Goal: Task Accomplishment & Management: Use online tool/utility

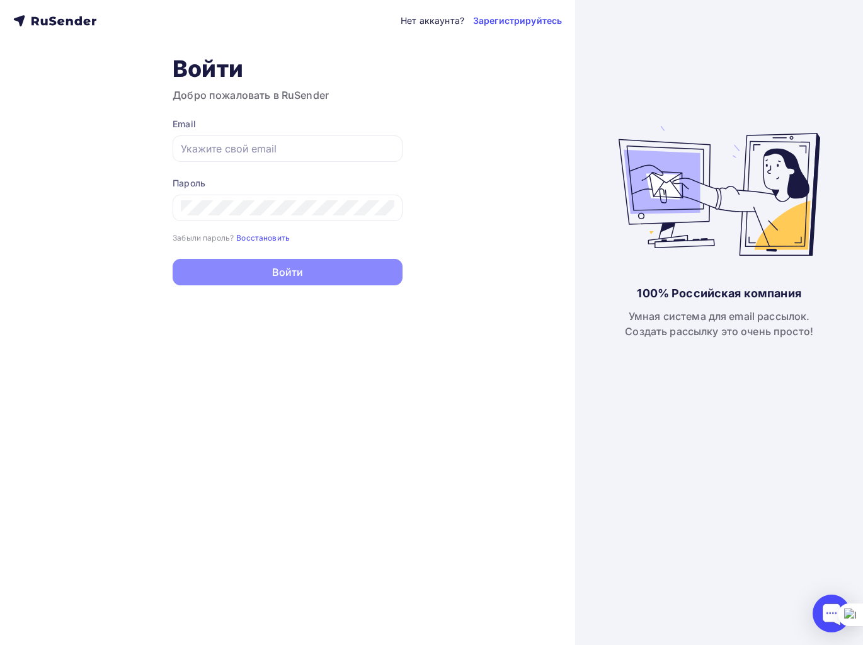
type input "[EMAIL_ADDRESS][DOMAIN_NAME]"
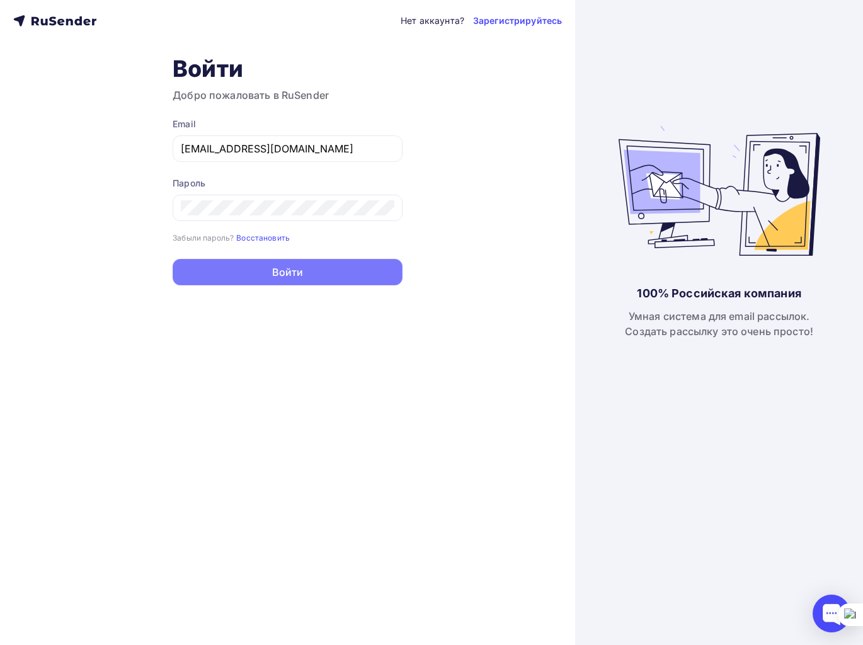
click at [309, 282] on button "Войти" at bounding box center [288, 272] width 230 height 26
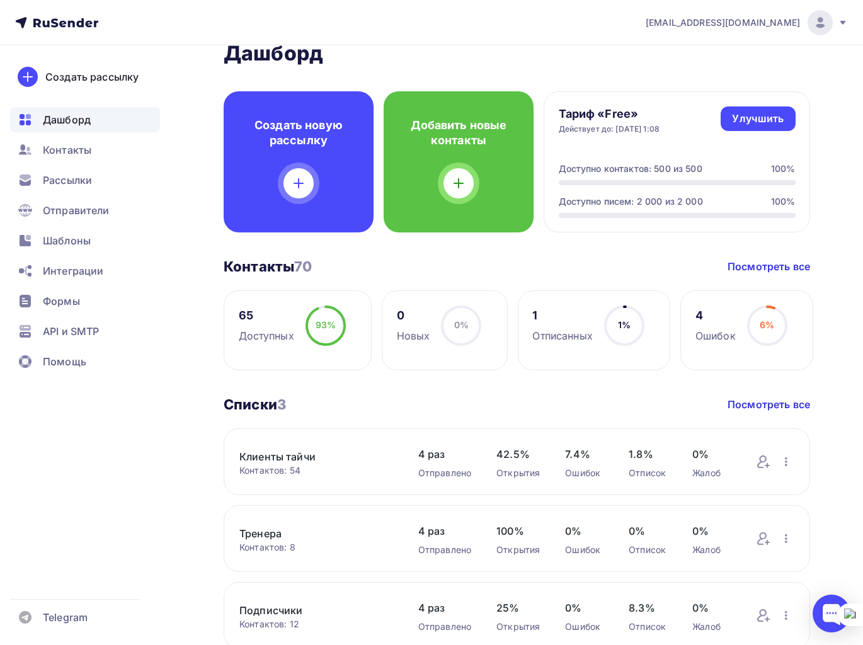
scroll to position [28, 0]
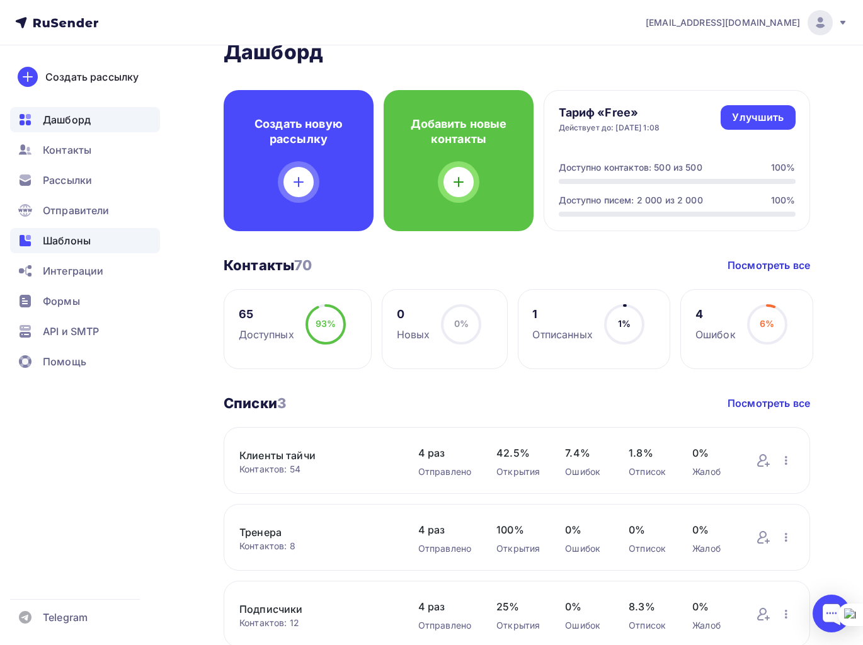
click at [68, 239] on span "Шаблоны" at bounding box center [67, 240] width 48 height 15
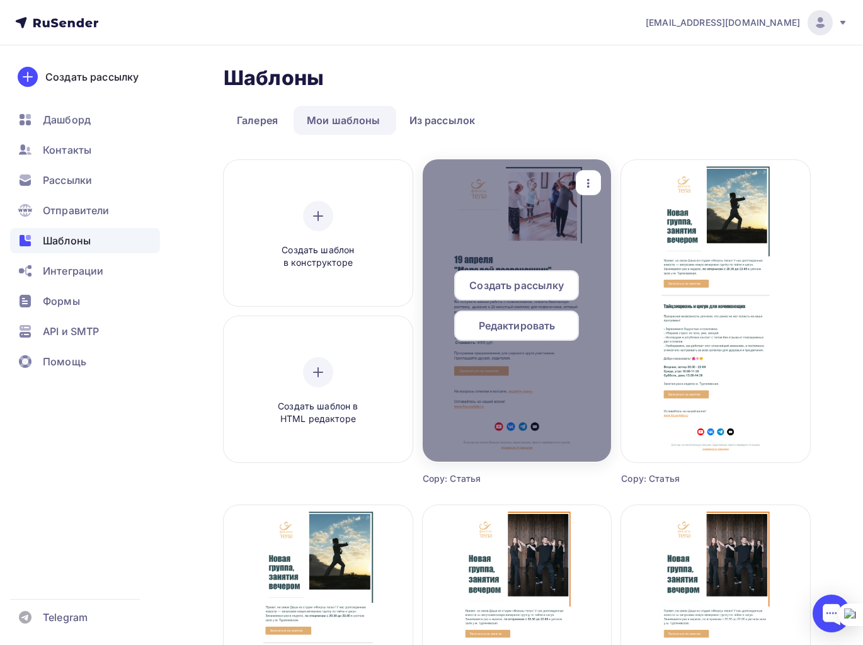
click at [515, 322] on span "Редактировать" at bounding box center [517, 325] width 77 height 15
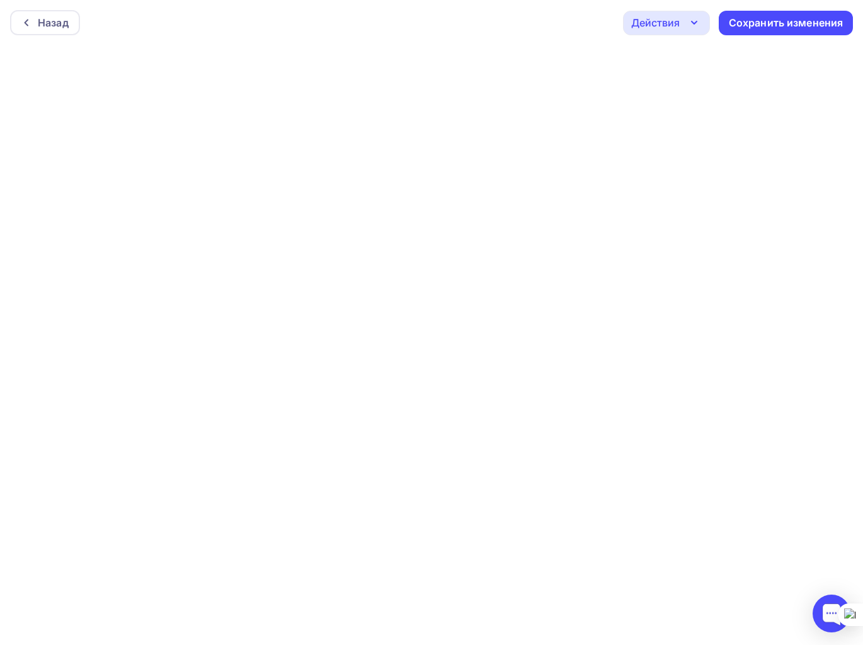
click at [687, 23] on icon "button" at bounding box center [694, 22] width 15 height 15
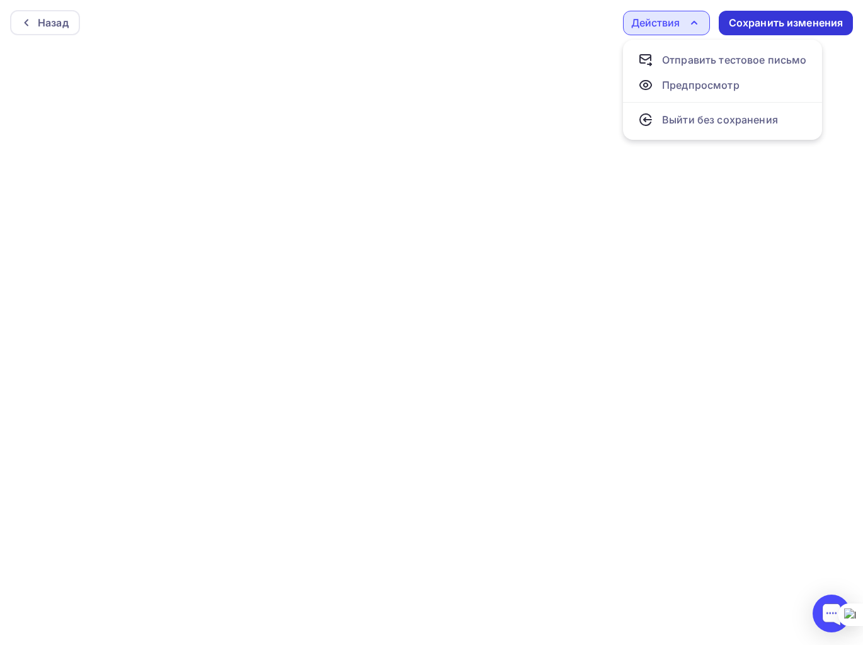
click at [769, 20] on div "Сохранить изменения" at bounding box center [786, 23] width 115 height 14
